Goal: Task Accomplishment & Management: Manage account settings

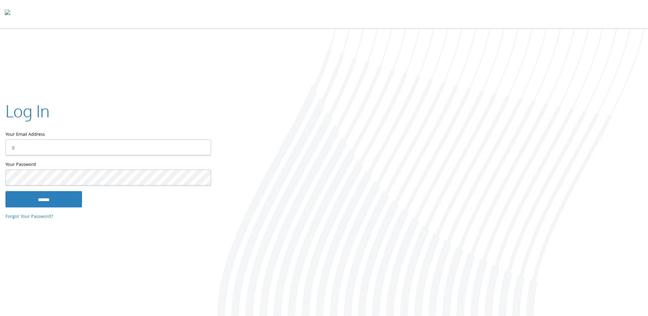
click at [123, 146] on input "Your Email Address" at bounding box center [108, 147] width 206 height 16
type input "**********"
click at [59, 202] on input "******" at bounding box center [43, 199] width 77 height 16
